Goal: Find contact information: Find contact information

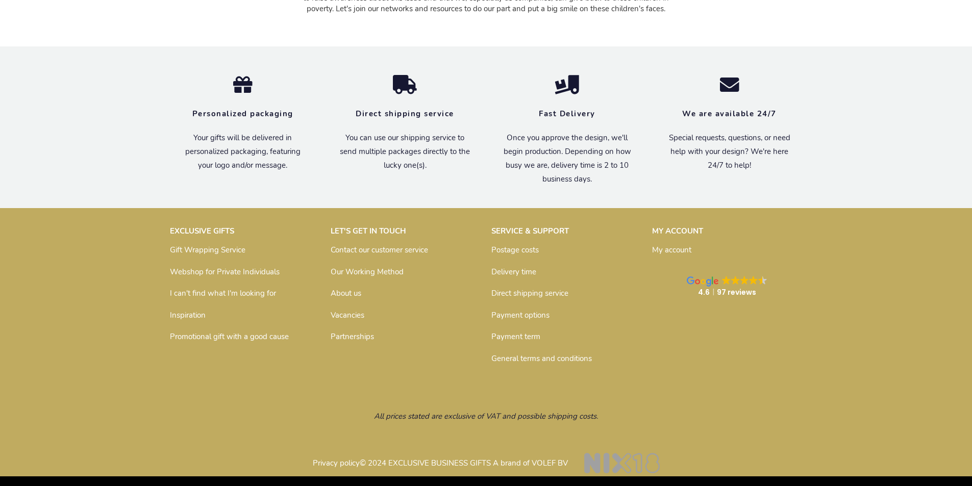
click at [358, 296] on font "About us" at bounding box center [346, 293] width 31 height 10
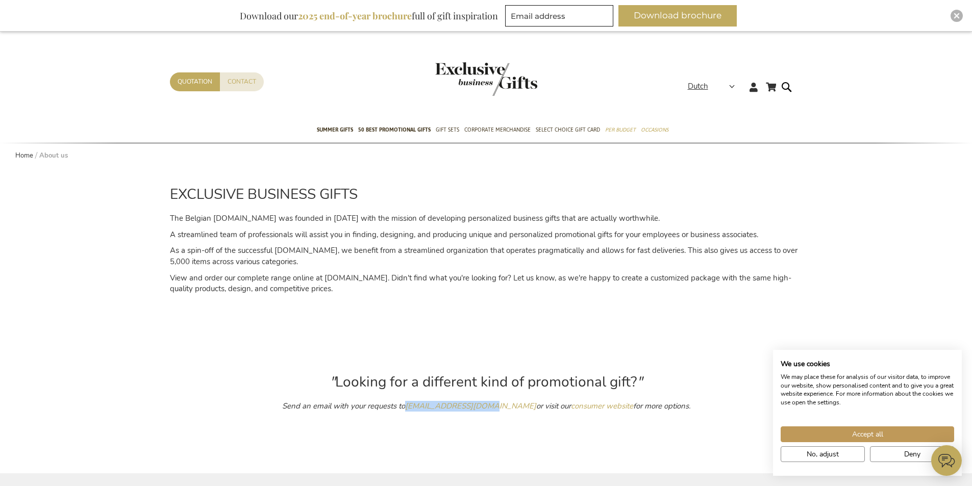
drag, startPoint x: 388, startPoint y: 411, endPoint x: 500, endPoint y: 430, distance: 113.3
click at [500, 430] on div "" Looking for a different kind of promotional gift? " Send an email with your r…" at bounding box center [486, 386] width 633 height 153
click at [857, 435] on span "Accept all" at bounding box center [867, 434] width 31 height 11
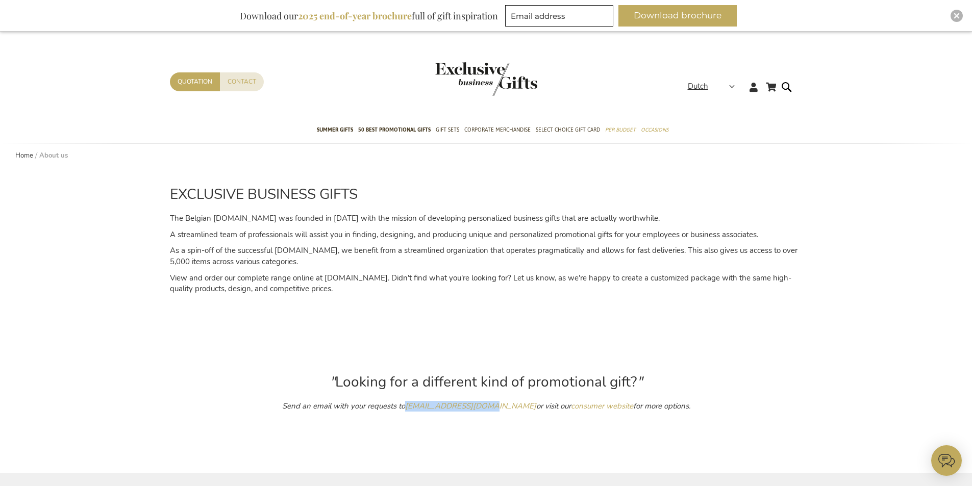
click at [554, 417] on div "" Looking for a different kind of promotional gift? " Send an email with your r…" at bounding box center [486, 386] width 633 height 153
drag, startPoint x: 546, startPoint y: 411, endPoint x: 391, endPoint y: 412, distance: 154.1
click at [391, 412] on p "Send an email with your requests to [EMAIL_ADDRESS][DOMAIN_NAME] or visit our c…" at bounding box center [486, 406] width 633 height 11
copy font "[EMAIL_ADDRESS][DOMAIN_NAME]"
